Goal: Information Seeking & Learning: Learn about a topic

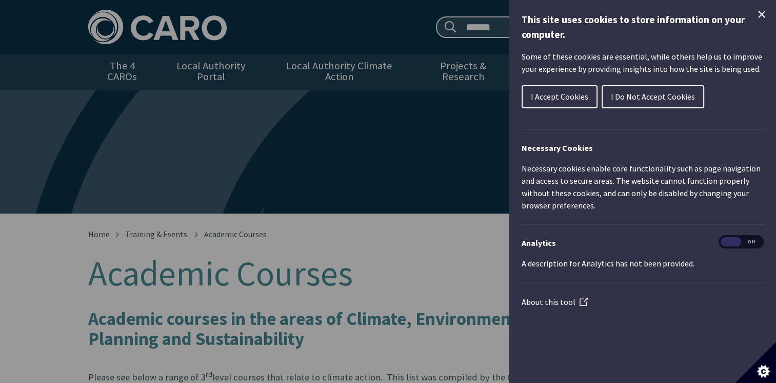
click at [760, 17] on icon "Close Cookie Control" at bounding box center [762, 14] width 12 height 12
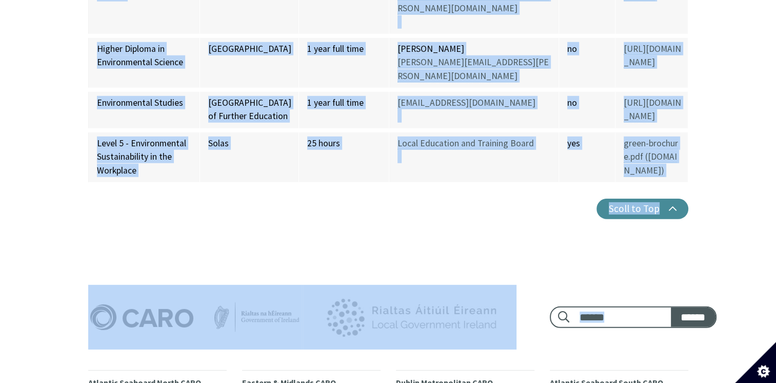
scroll to position [6927, 0]
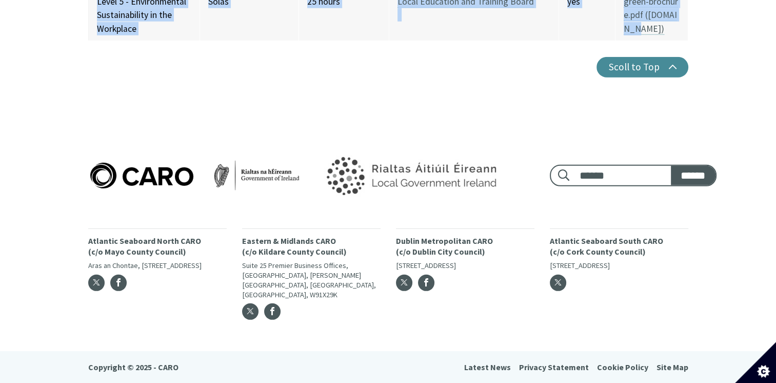
drag, startPoint x: 96, startPoint y: 182, endPoint x: 611, endPoint y: 39, distance: 534.1
copy tbody "Qualification, Name of Course Institution Duration of course Course Contact Par…"
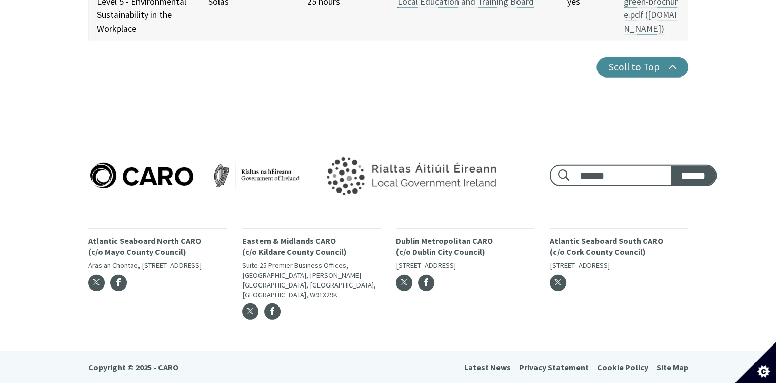
click at [737, 163] on div "Footer search: ****** ****** Atlantic Seaboard North CARO (c/o Mayo County Coun…" at bounding box center [388, 230] width 776 height 241
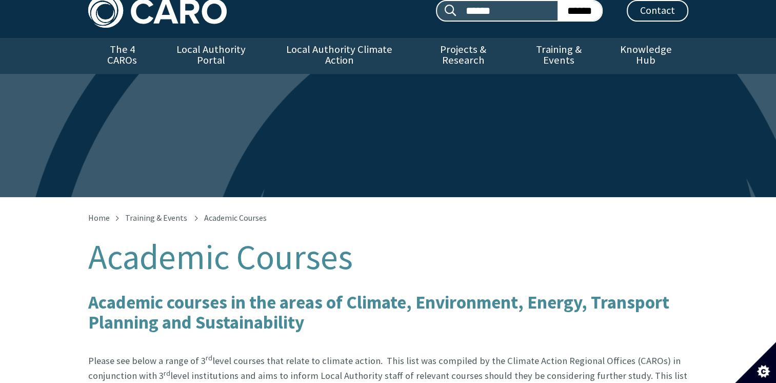
scroll to position [0, 0]
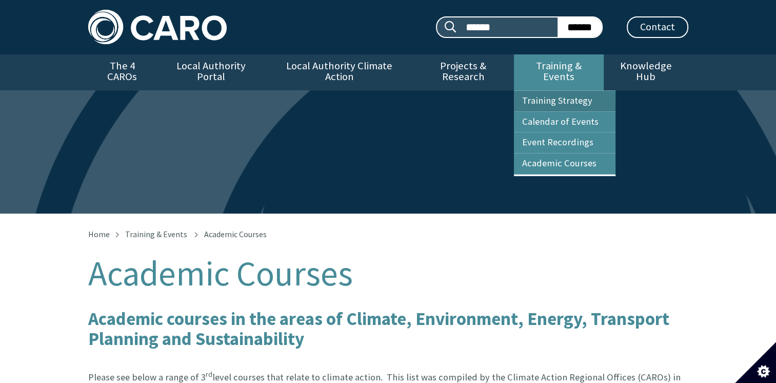
click at [577, 91] on link "Training Strategy" at bounding box center [565, 101] width 102 height 21
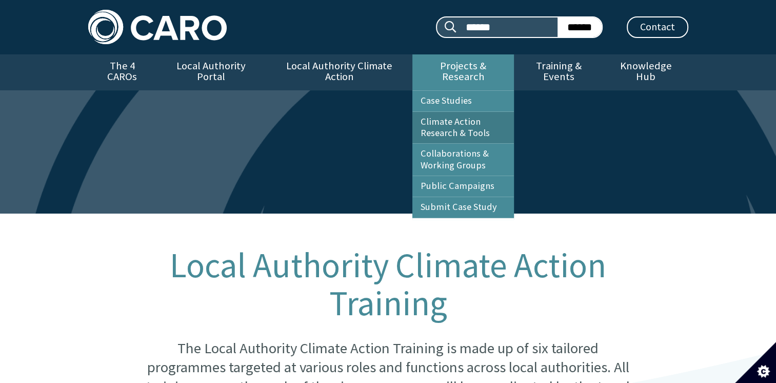
click at [462, 115] on link "Climate Action Research & Tools" at bounding box center [464, 128] width 102 height 32
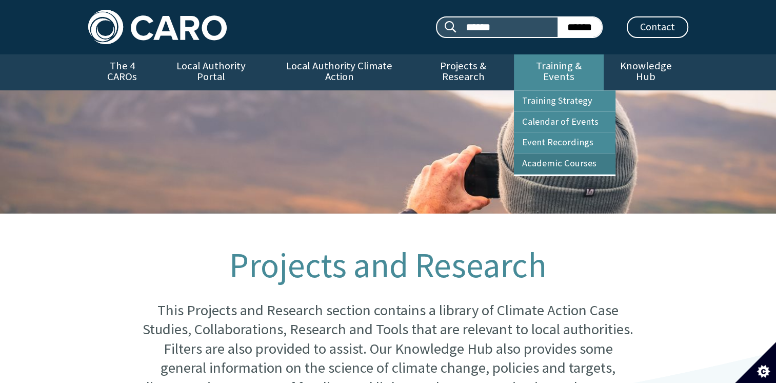
click at [573, 153] on link "Academic Courses" at bounding box center [565, 163] width 102 height 21
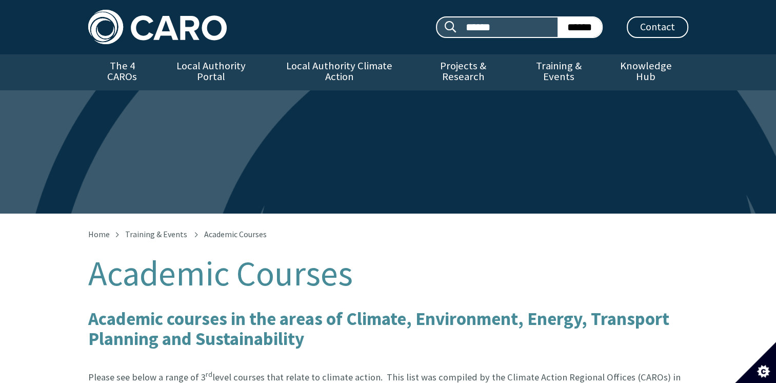
click at [573, 151] on div "Academic Courses" at bounding box center [388, 151] width 776 height 123
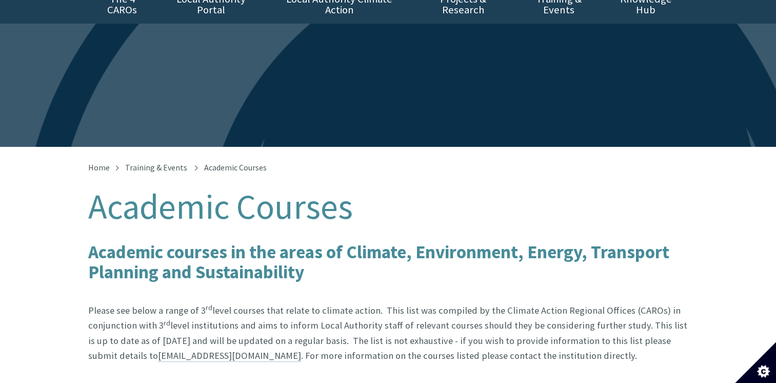
scroll to position [33, 0]
